Goal: Information Seeking & Learning: Learn about a topic

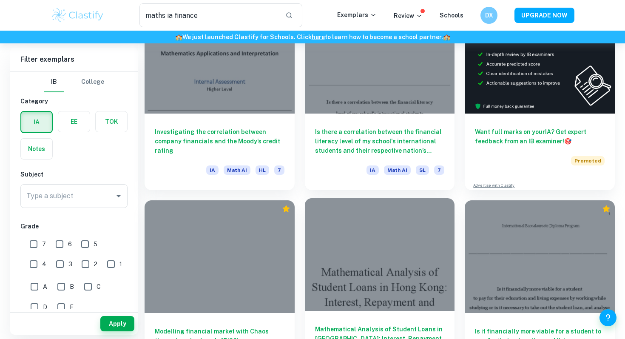
scroll to position [26, 0]
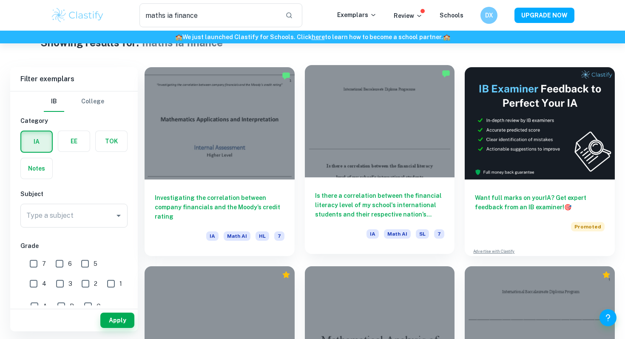
click at [378, 137] on div at bounding box center [380, 121] width 150 height 112
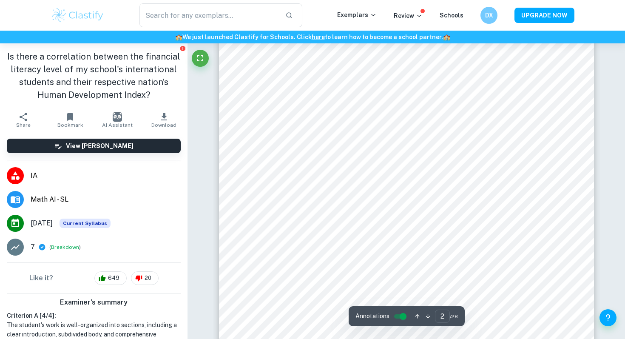
scroll to position [657, 0]
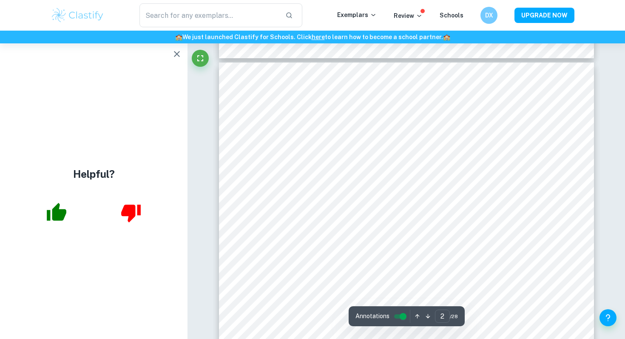
type input "3"
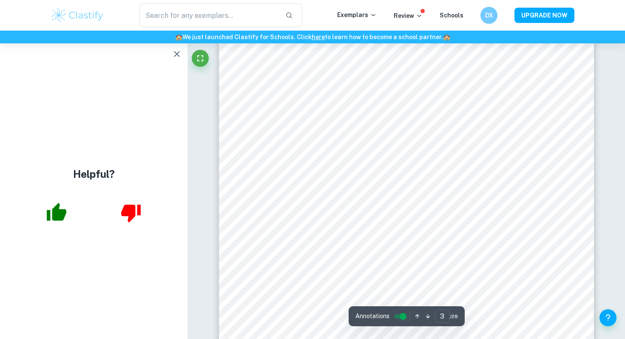
scroll to position [1134, 0]
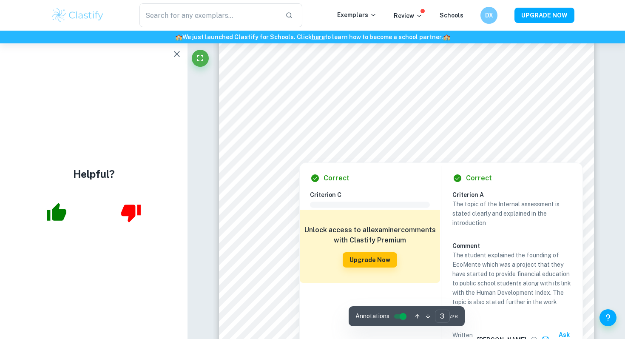
scroll to position [26, 0]
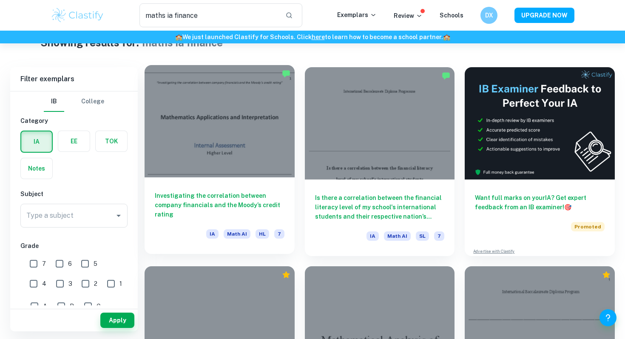
click at [214, 94] on div at bounding box center [220, 121] width 150 height 112
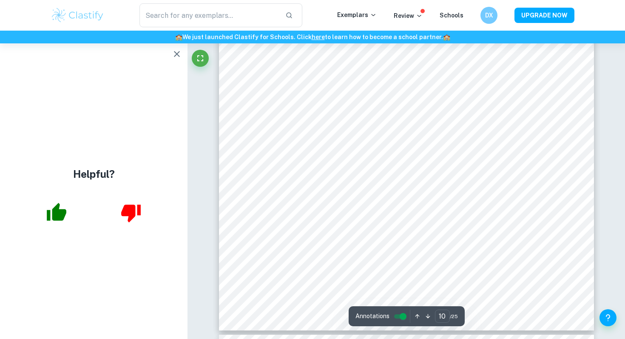
scroll to position [5250, 0]
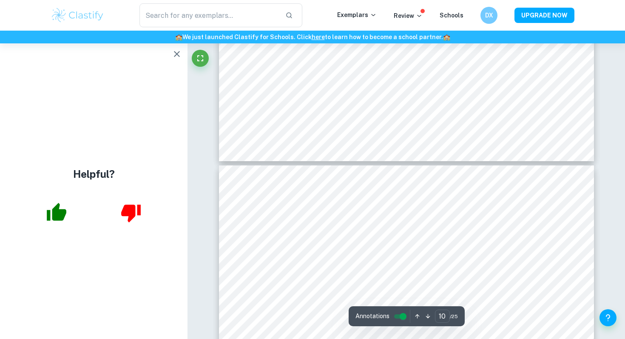
type input "11"
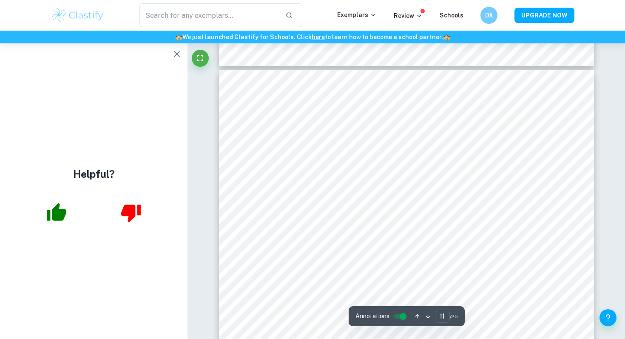
scroll to position [5513, 0]
